Goal: Transaction & Acquisition: Purchase product/service

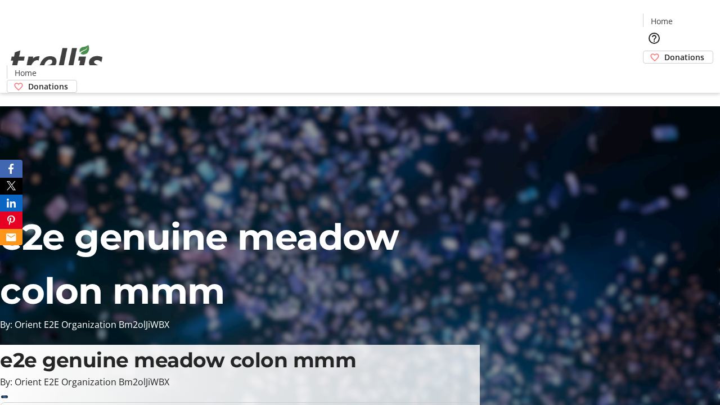
click at [664, 51] on span "Donations" at bounding box center [684, 57] width 40 height 12
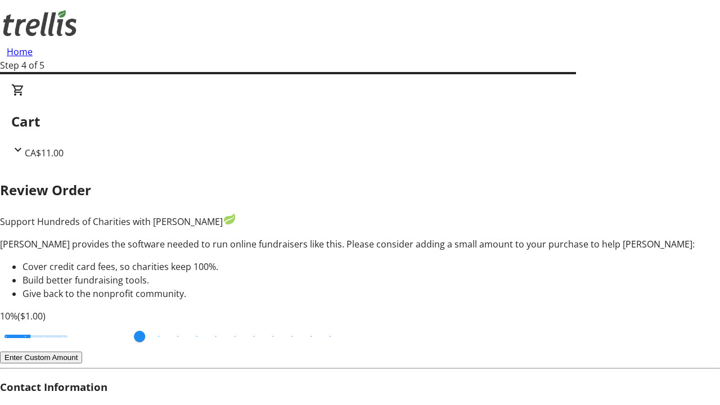
type input "20"
click at [79, 324] on input "Cover fees percentage" at bounding box center [36, 336] width 87 height 25
